Goal: Information Seeking & Learning: Learn about a topic

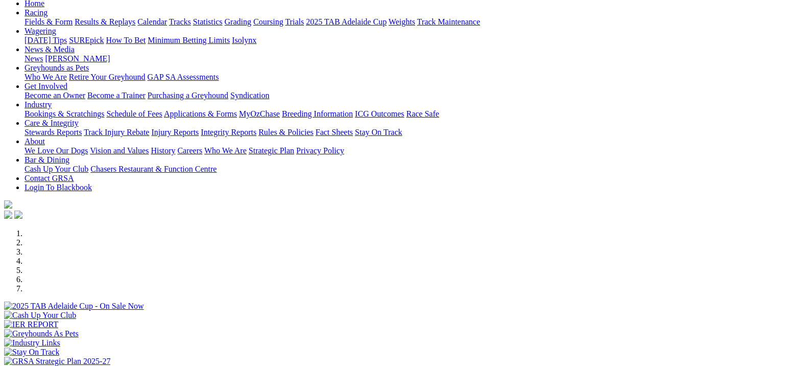
scroll to position [102, 0]
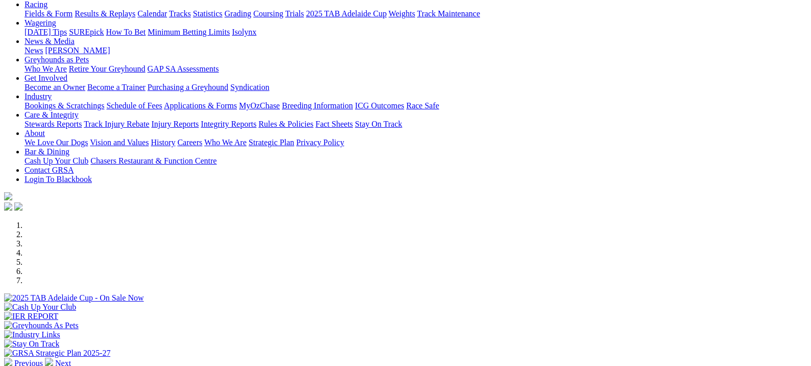
click at [53, 358] on img at bounding box center [49, 362] width 8 height 8
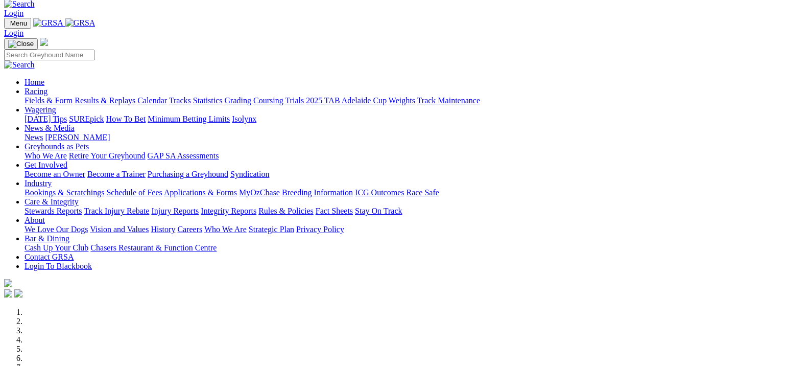
scroll to position [0, 0]
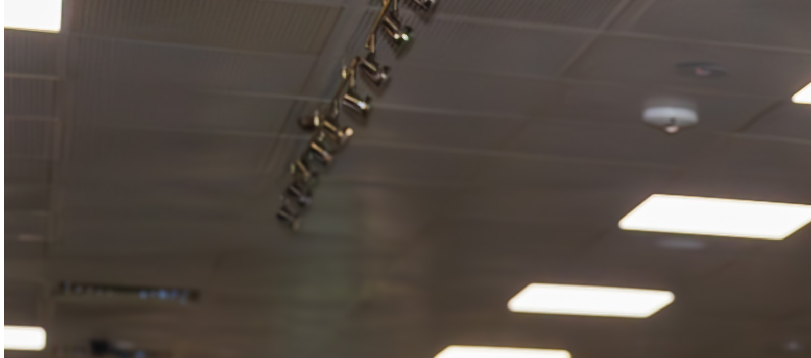
scroll to position [1074, 0]
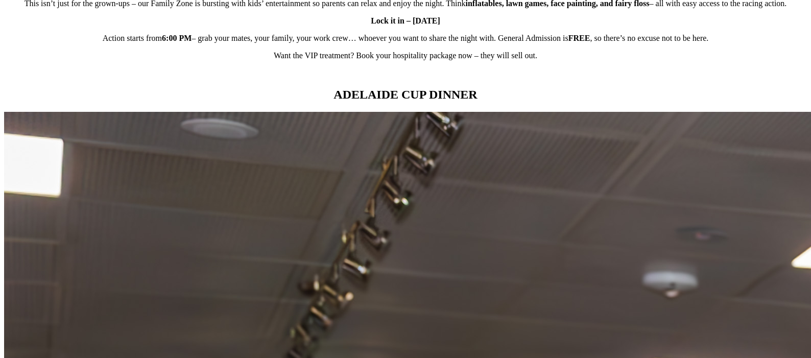
scroll to position [1023, 0]
